Goal: Task Accomplishment & Management: Use online tool/utility

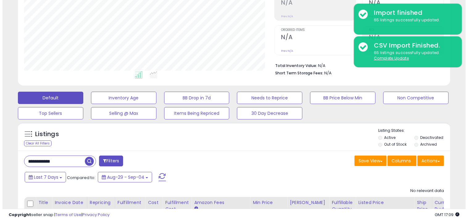
scroll to position [126, 250]
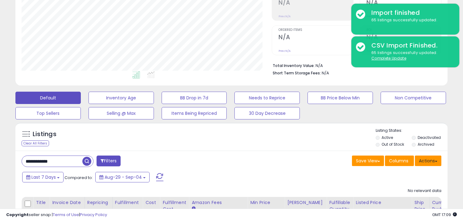
click at [420, 160] on button "Actions" at bounding box center [428, 160] width 27 height 10
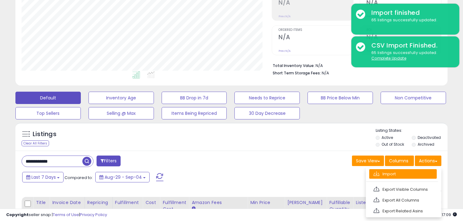
click at [389, 173] on link "Import" at bounding box center [403, 174] width 68 height 10
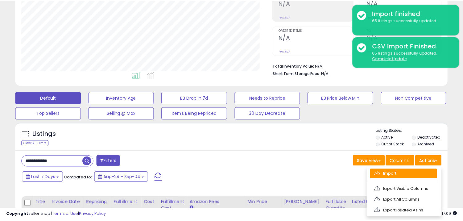
scroll to position [126, 253]
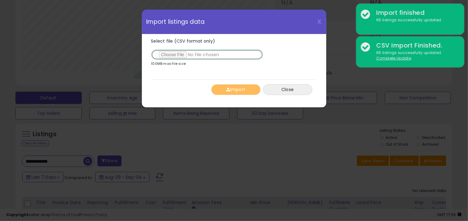
click at [187, 55] on input "Select file (CSV format only)" at bounding box center [207, 54] width 112 height 10
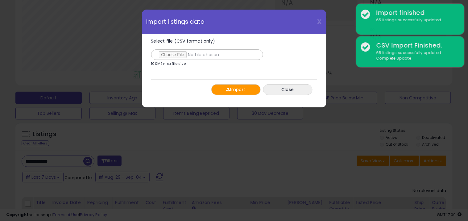
click at [255, 91] on button "Import" at bounding box center [235, 89] width 49 height 11
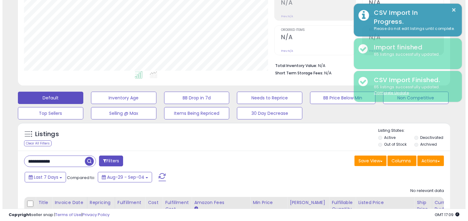
scroll to position [308122, 307998]
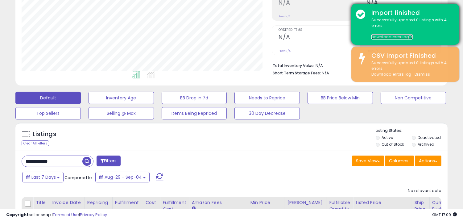
click at [404, 37] on link "Download error log" at bounding box center [391, 36] width 41 height 5
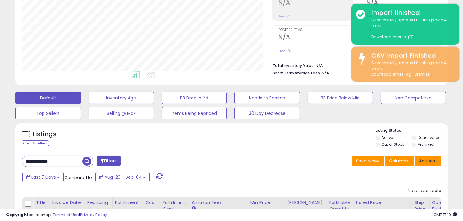
click at [427, 161] on button "Actions" at bounding box center [428, 160] width 27 height 10
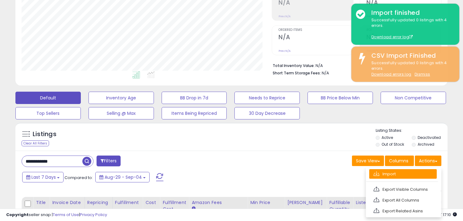
click at [387, 171] on link "Import" at bounding box center [403, 174] width 68 height 10
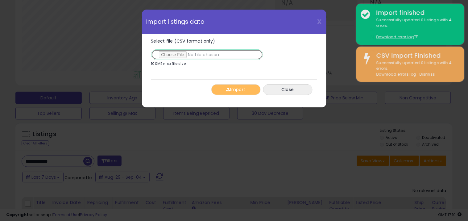
click at [192, 54] on input "Select file (CSV format only)" at bounding box center [207, 54] width 112 height 10
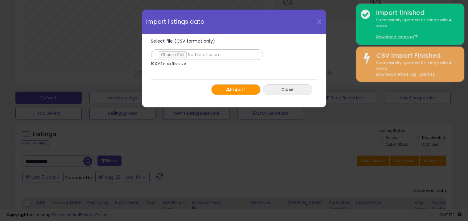
click at [240, 92] on button "Import" at bounding box center [235, 89] width 49 height 11
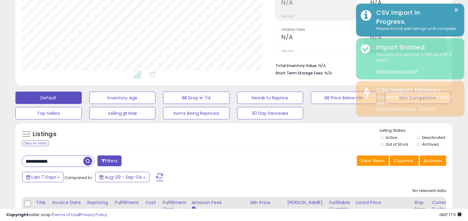
scroll to position [308122, 307998]
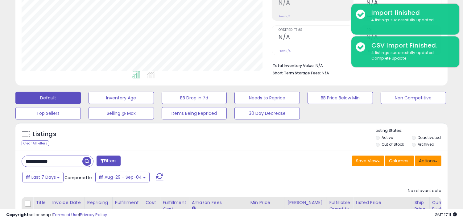
click at [430, 159] on button "Actions" at bounding box center [428, 160] width 27 height 10
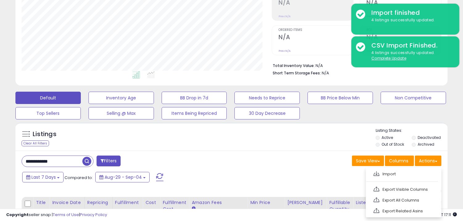
click at [395, 167] on div "Columns" at bounding box center [399, 161] width 29 height 12
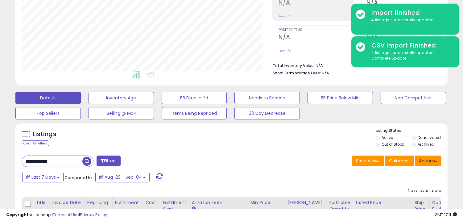
click at [422, 157] on button "Actions" at bounding box center [428, 160] width 27 height 10
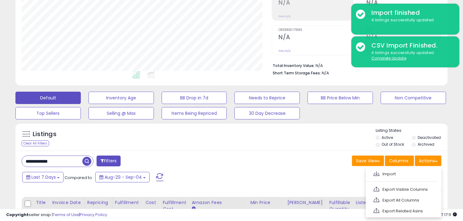
click at [393, 169] on ul "Import Export Visible Columns Export All Columns Export Related Asins" at bounding box center [404, 192] width 76 height 50
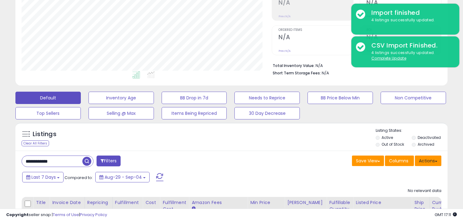
click at [429, 161] on button "Actions" at bounding box center [428, 160] width 27 height 10
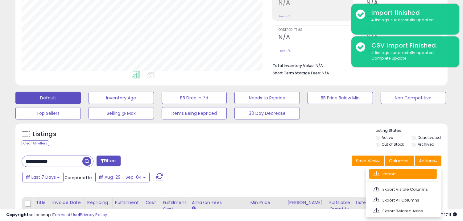
click at [401, 173] on link "Import" at bounding box center [403, 174] width 68 height 10
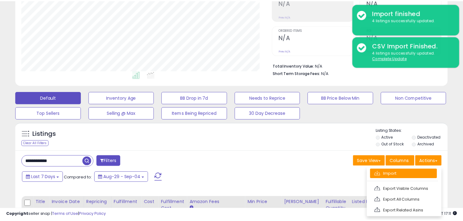
scroll to position [126, 253]
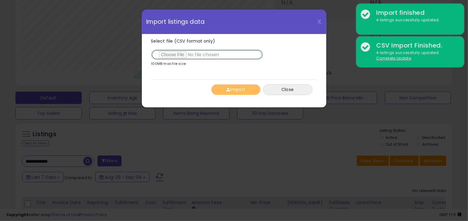
click at [162, 55] on input "Select file (CSV format only)" at bounding box center [207, 54] width 112 height 10
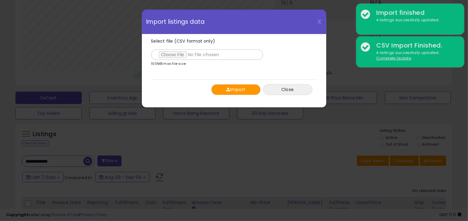
click at [233, 86] on button "Import" at bounding box center [235, 89] width 49 height 11
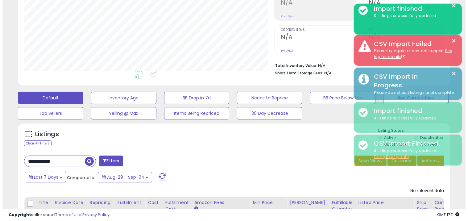
scroll to position [308122, 307998]
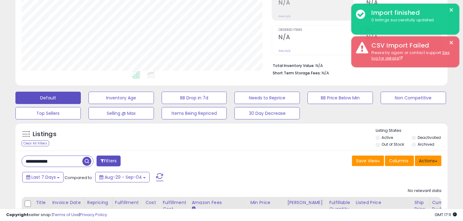
click at [428, 162] on button "Actions" at bounding box center [428, 160] width 27 height 10
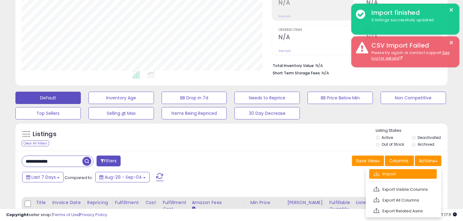
click at [413, 174] on link "Import" at bounding box center [403, 174] width 68 height 10
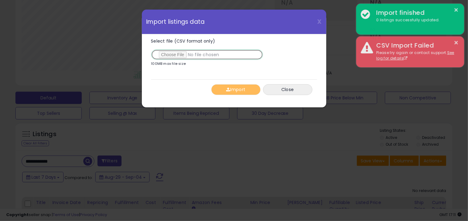
click at [196, 55] on input "Select file (CSV format only)" at bounding box center [207, 54] width 112 height 10
type input "**********"
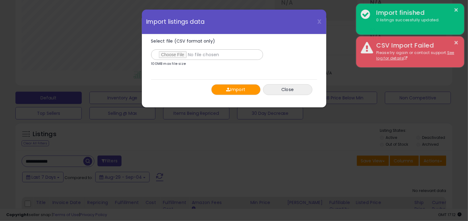
click at [236, 86] on button "Import" at bounding box center [235, 89] width 49 height 11
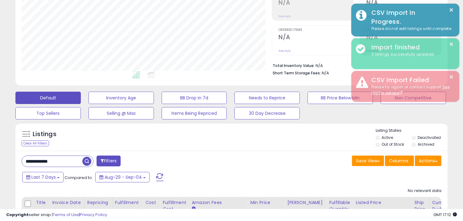
scroll to position [308122, 307998]
